Goal: Information Seeking & Learning: Learn about a topic

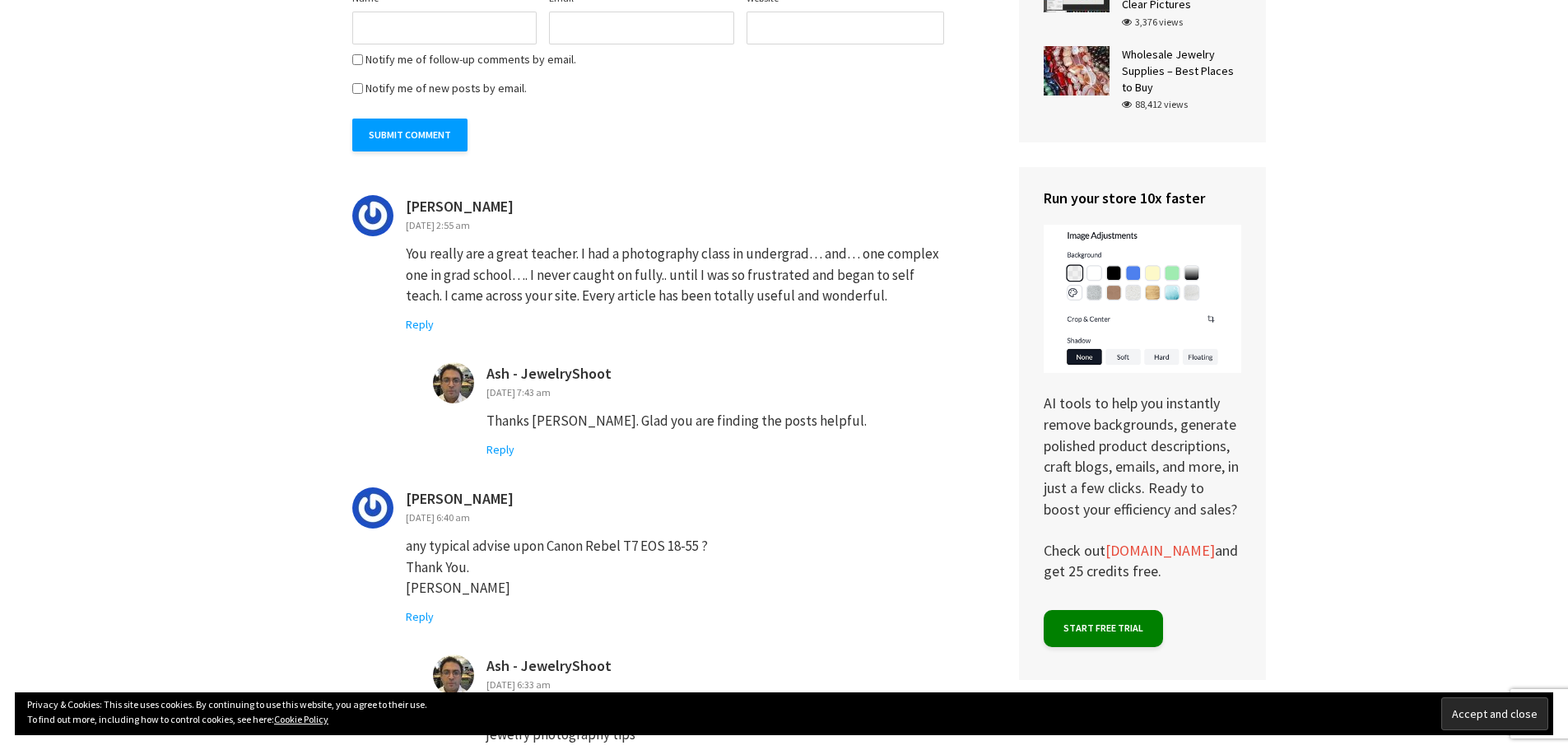
scroll to position [6258, 0]
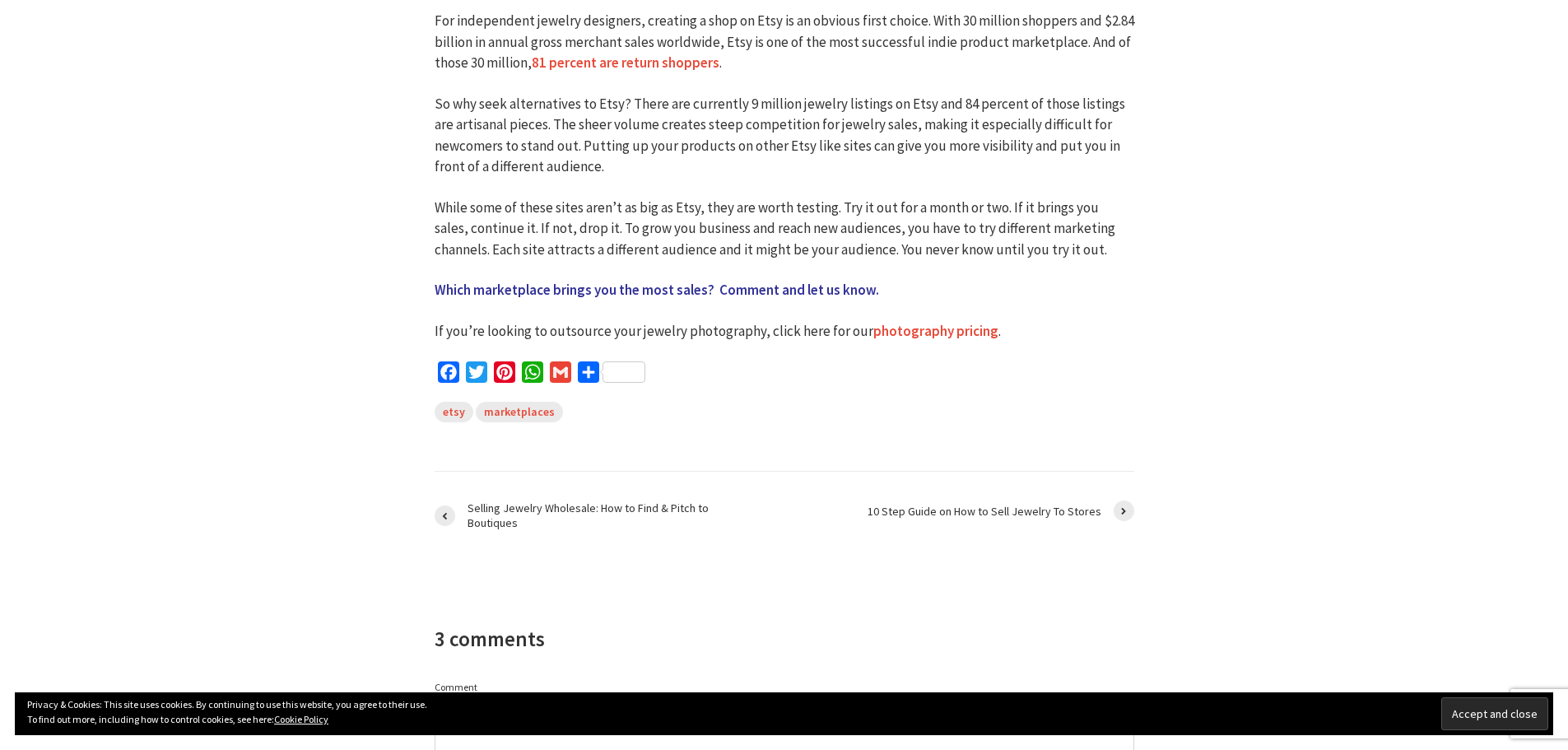
scroll to position [5516, 0]
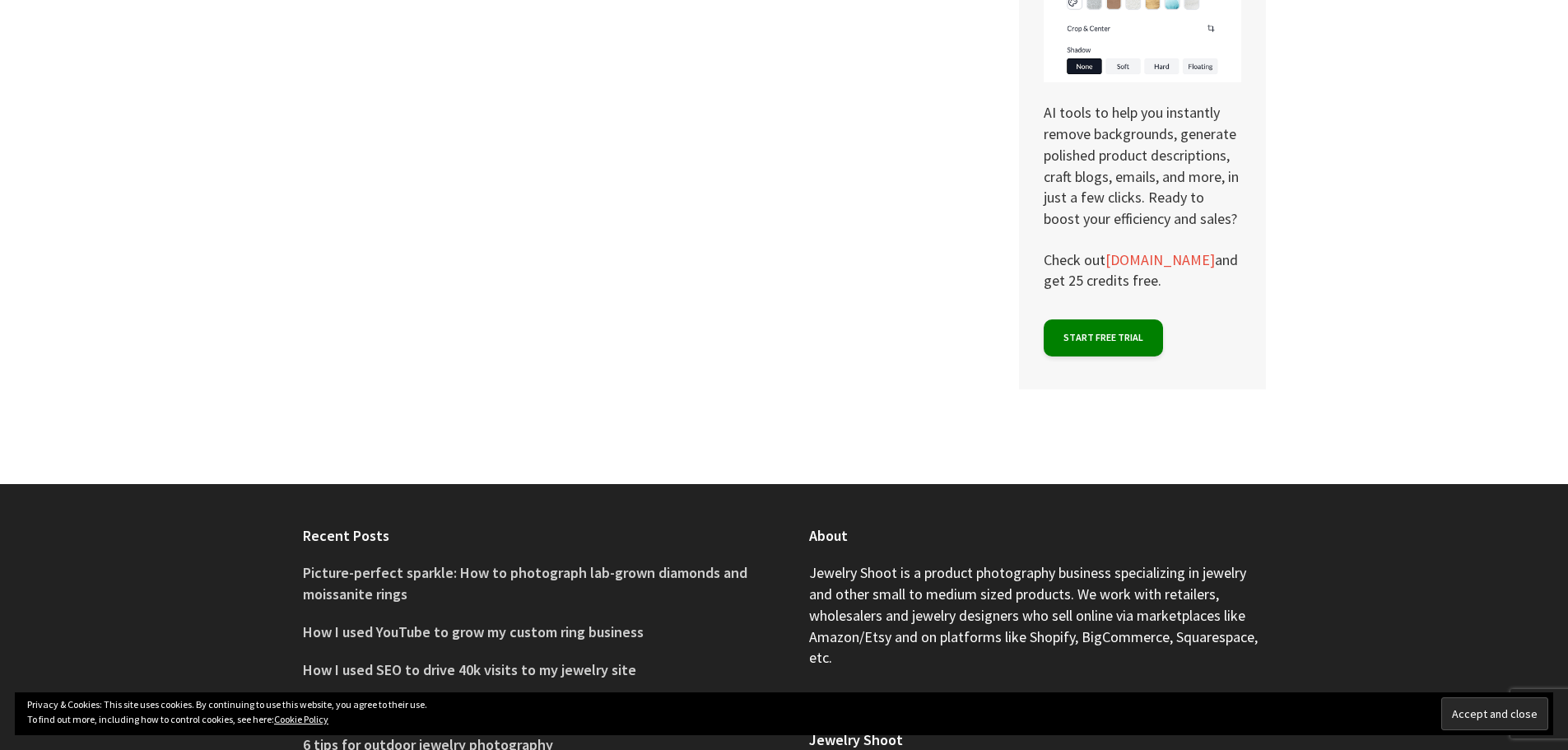
scroll to position [6340, 0]
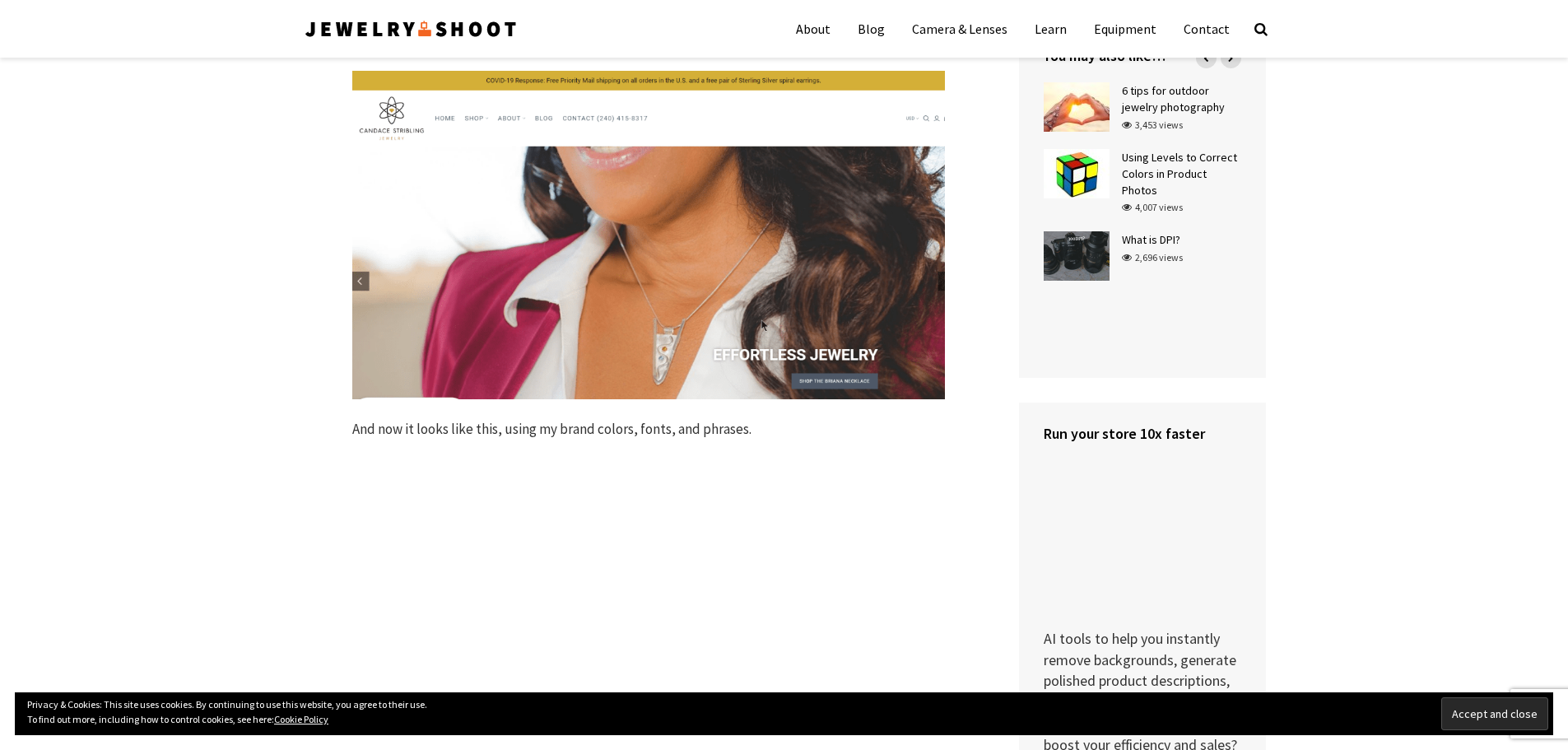
scroll to position [2141, 0]
